Goal: Task Accomplishment & Management: Use online tool/utility

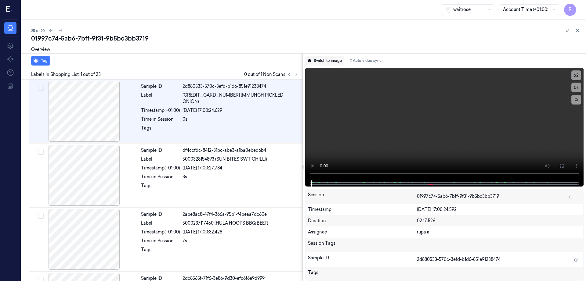
click at [327, 62] on button "Switch to image" at bounding box center [324, 61] width 39 height 10
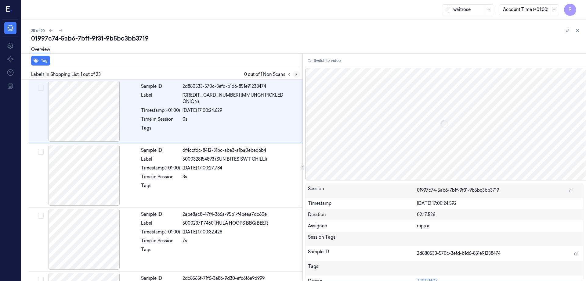
click at [298, 72] on icon at bounding box center [296, 74] width 4 height 4
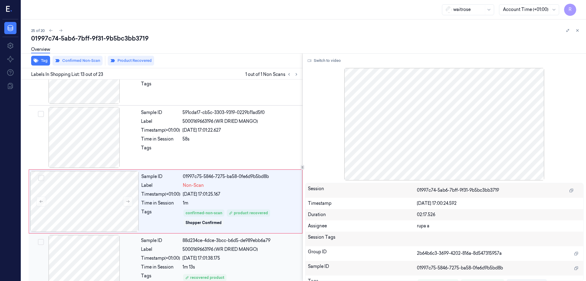
scroll to position [700, 0]
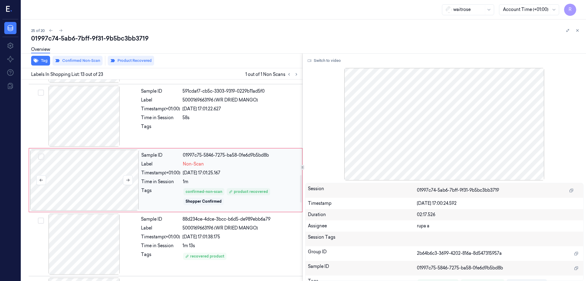
click at [84, 182] on div at bounding box center [84, 180] width 109 height 61
click at [91, 118] on div at bounding box center [84, 116] width 109 height 61
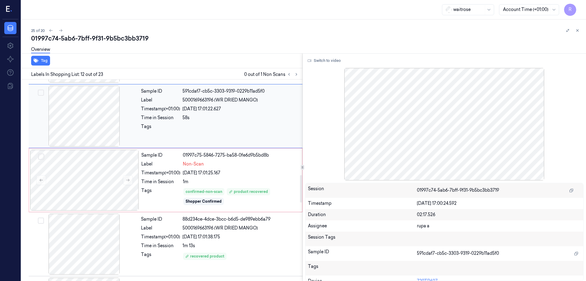
scroll to position [636, 0]
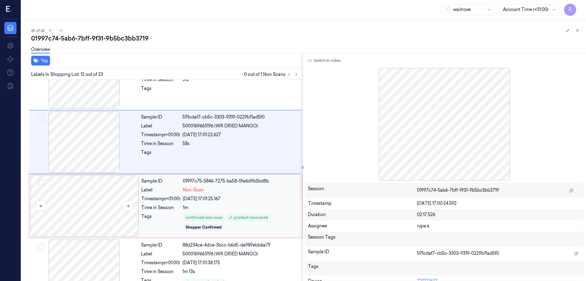
click at [89, 186] on div at bounding box center [84, 206] width 109 height 61
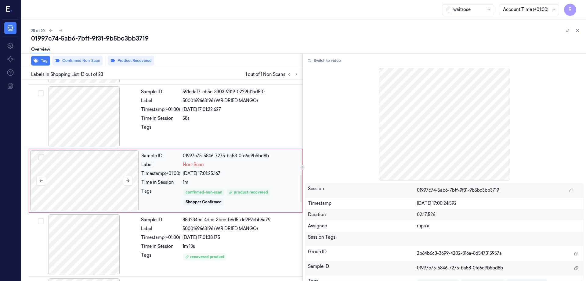
scroll to position [700, 0]
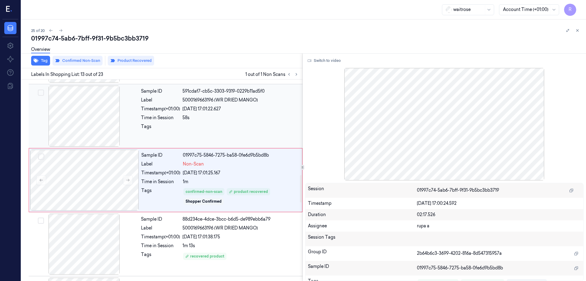
click at [80, 137] on div at bounding box center [84, 116] width 109 height 61
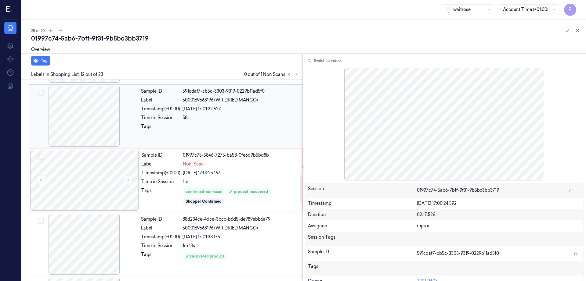
scroll to position [636, 0]
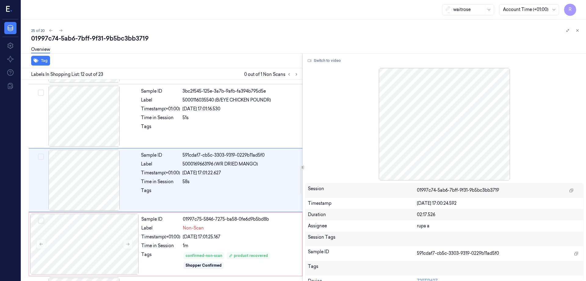
click at [315, 60] on div "Tag Labels In Shopping List: 12 out of 23 0 out of 1 Non Scans Sample ID 2d8805…" at bounding box center [302, 167] width 567 height 228
click at [326, 60] on button "Switch to video" at bounding box center [324, 61] width 38 height 10
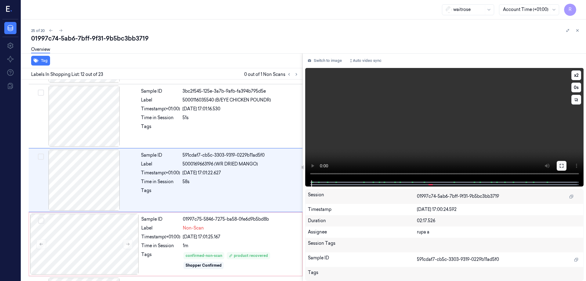
click at [564, 167] on icon at bounding box center [561, 166] width 5 height 5
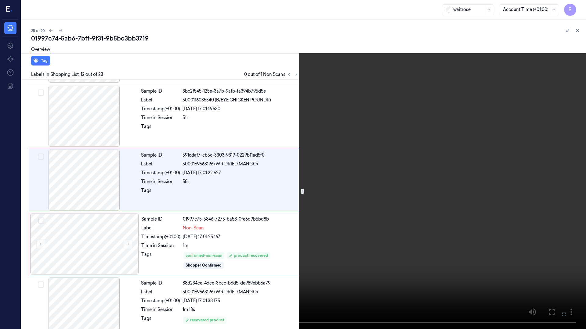
click at [462, 201] on video at bounding box center [293, 164] width 586 height 329
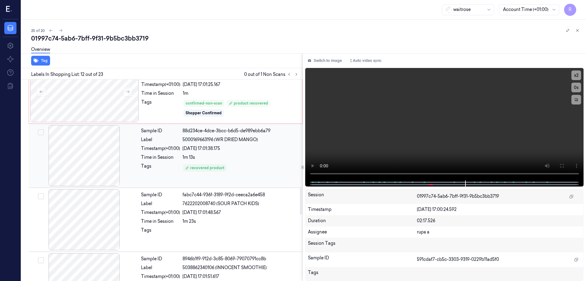
click at [80, 147] on div at bounding box center [84, 155] width 109 height 61
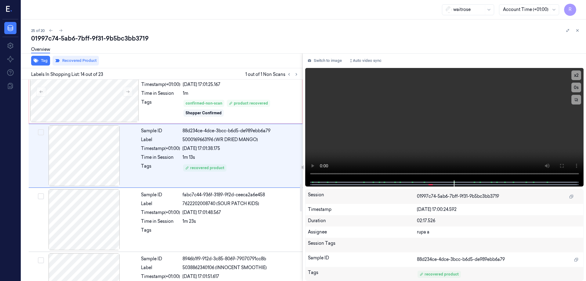
scroll to position [764, 0]
